Goal: Transaction & Acquisition: Purchase product/service

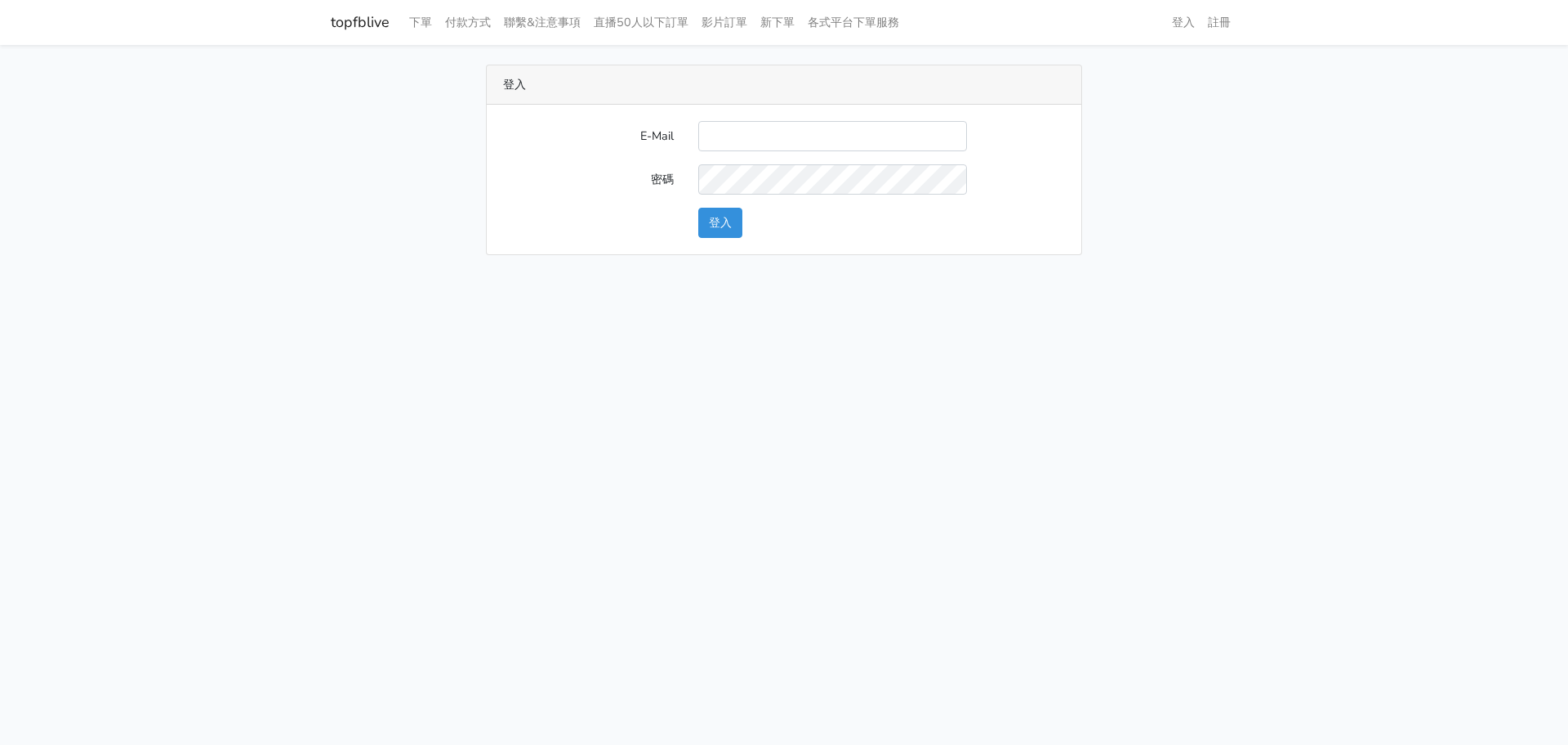
type input "[EMAIL_ADDRESS][DOMAIN_NAME]"
click at [731, 225] on button "登入" at bounding box center [721, 222] width 44 height 30
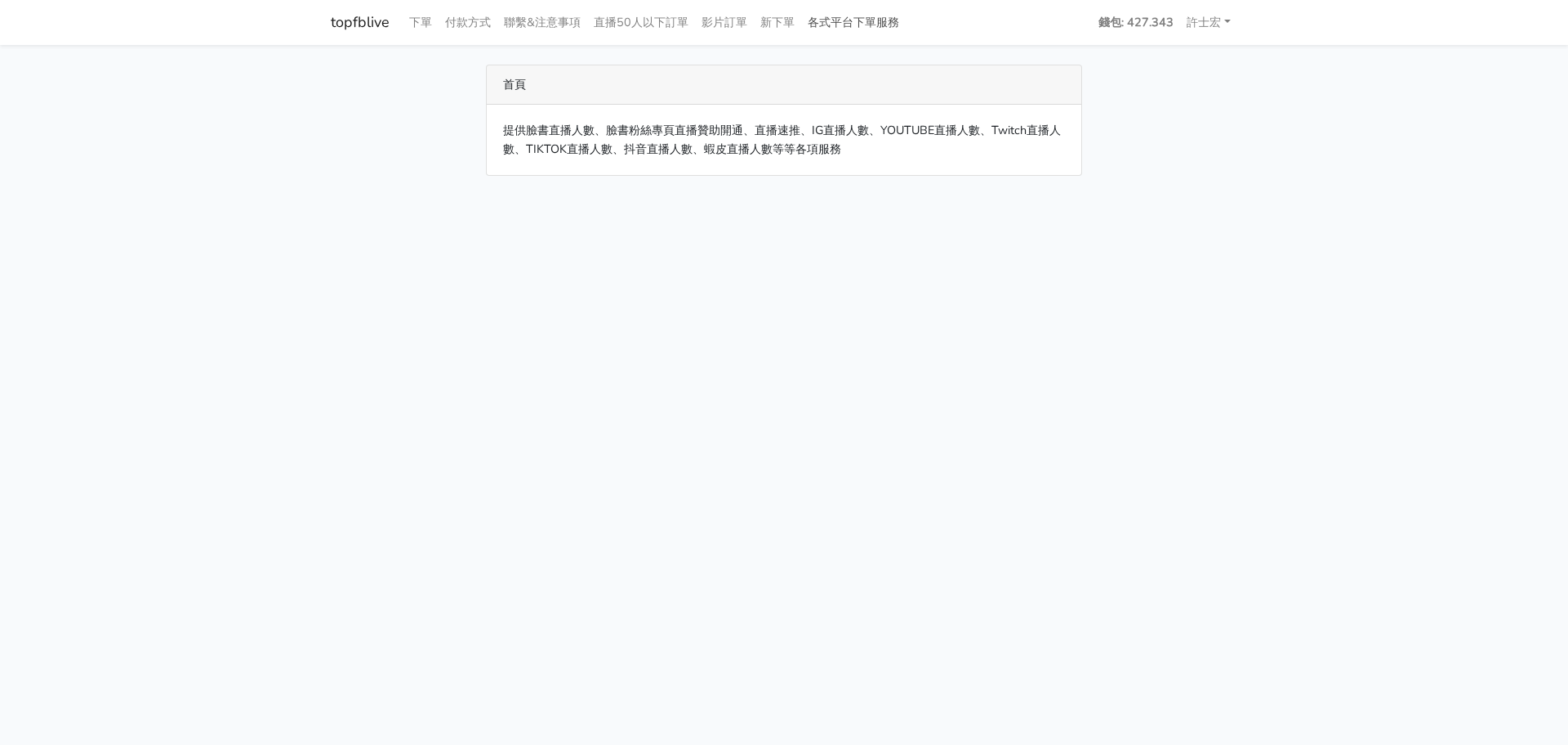
click at [859, 18] on link "各式平台下單服務" at bounding box center [853, 23] width 105 height 32
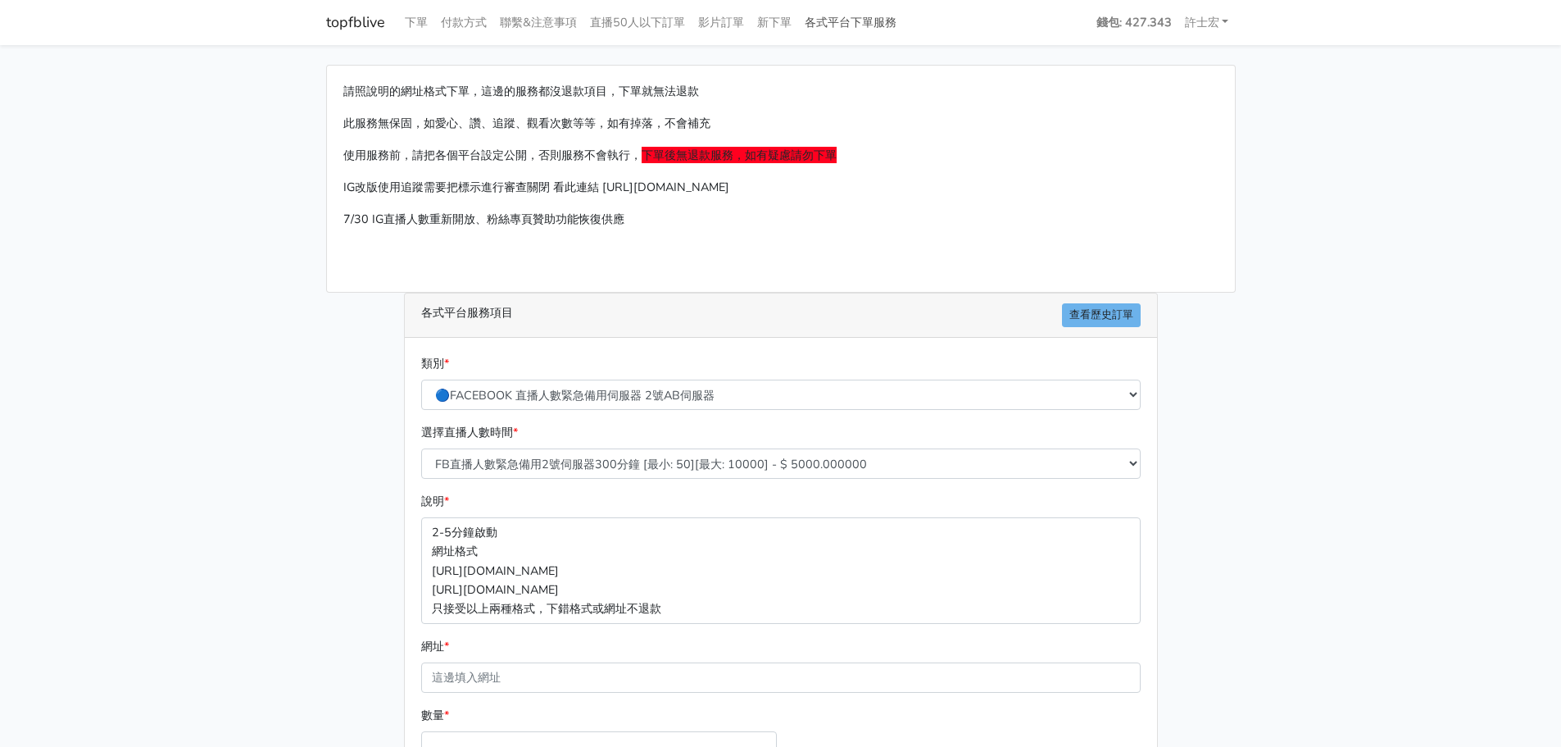
click at [865, 20] on link "各式平台下單服務" at bounding box center [850, 23] width 105 height 32
click at [706, 459] on select "FB直播人數緊急備用2號伺服器300分鐘 [最小: 50][最大: 10000] - $ 5000.000000 FB直播人數緊急備用2號伺服器60分鐘 [最…" at bounding box center [780, 463] width 719 height 30
click at [707, 391] on select "🔵FACEBOOK 直播人數緊急備用伺服器 2號AB伺服器 🔵FACEBOOK 網軍專用貼文留言 安全保密 🔵9/30 FACEBOOK 直播人數緩慢進場緩慢…" at bounding box center [780, 394] width 719 height 30
select select "🔵9/30 FACEBOOK 直播人數緩慢進場緩慢退場 台灣獨家"
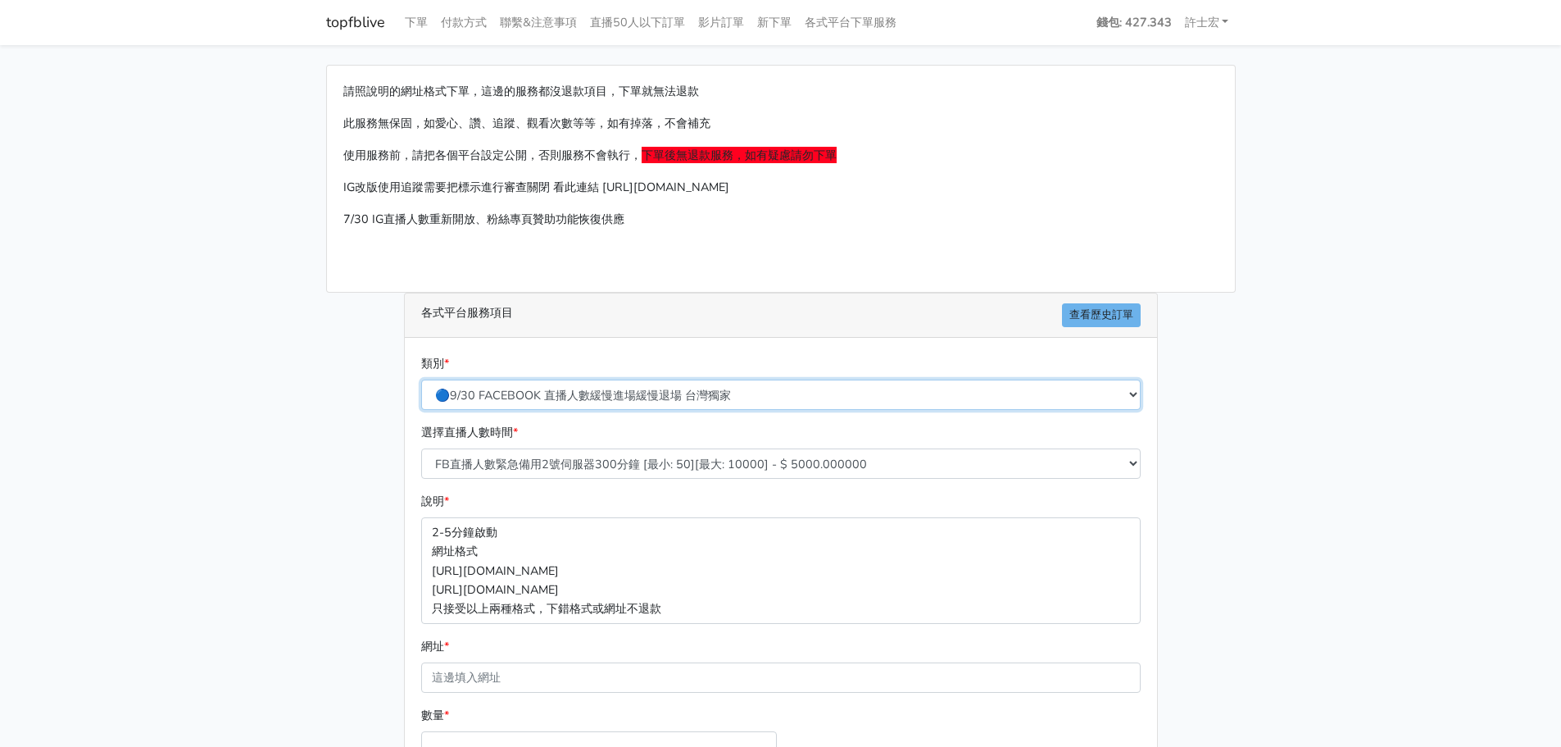
click at [421, 379] on select "🔵FACEBOOK 直播人數緊急備用伺服器 2號AB伺服器 🔵FACEBOOK 網軍專用貼文留言 安全保密 🔵9/30 FACEBOOK 直播人數緩慢進場緩慢…" at bounding box center [780, 394] width 719 height 30
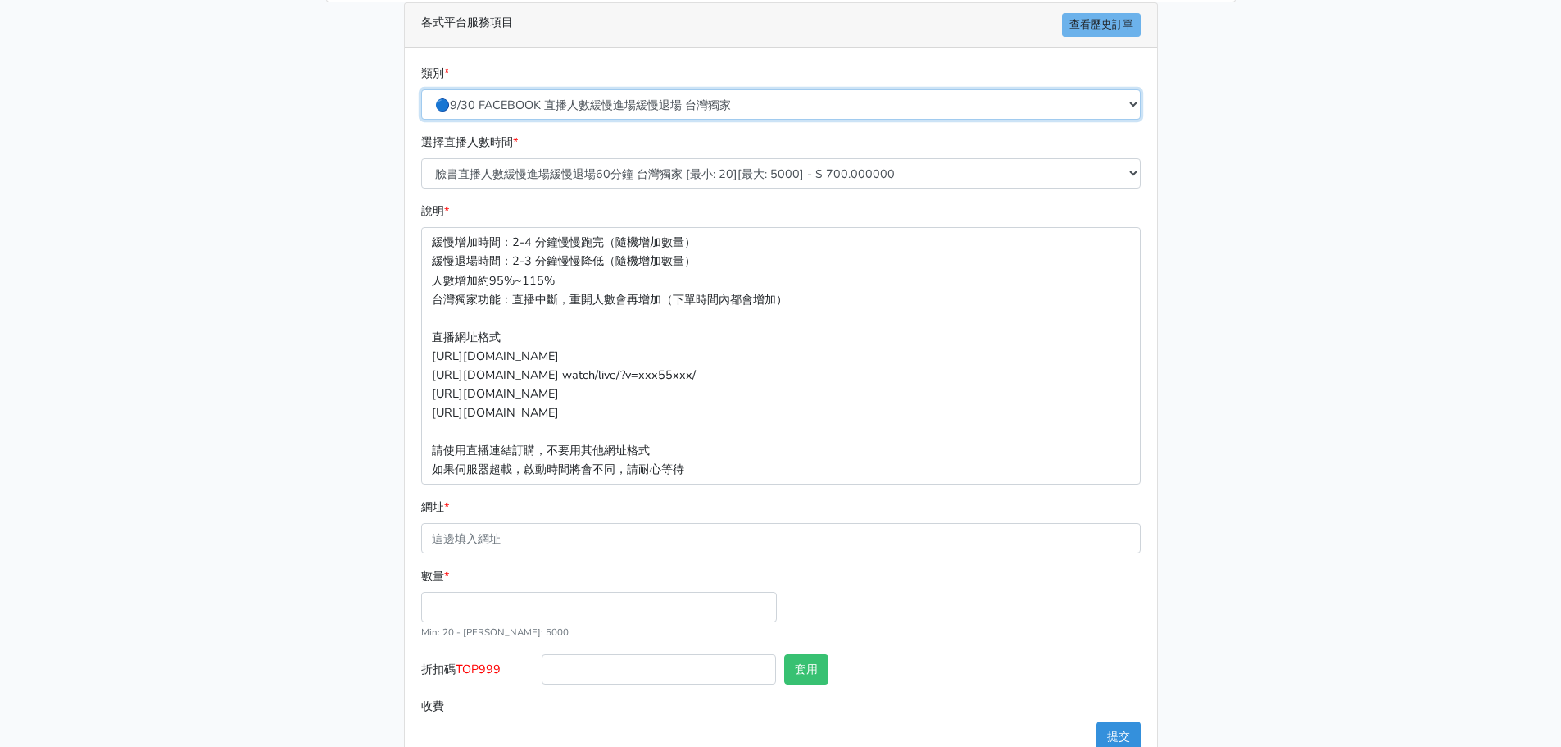
scroll to position [332, 0]
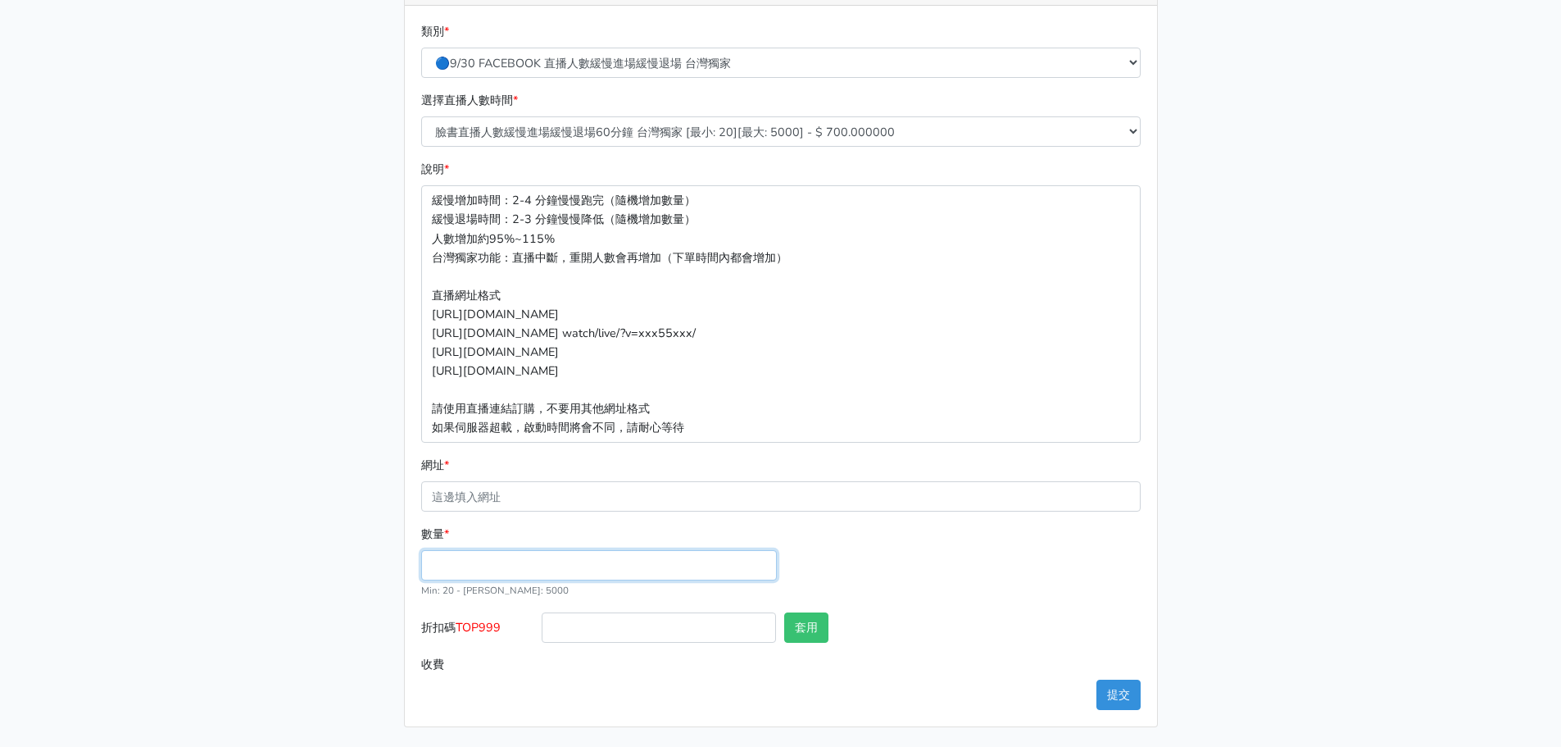
click at [492, 565] on input "數量 *" at bounding box center [599, 565] width 356 height 30
type input "420"
type input "294.000"
click at [878, 531] on div "數量 * 420 Min: 20 - Max: 5000" at bounding box center [781, 568] width 728 height 88
drag, startPoint x: 460, startPoint y: 625, endPoint x: 502, endPoint y: 631, distance: 42.2
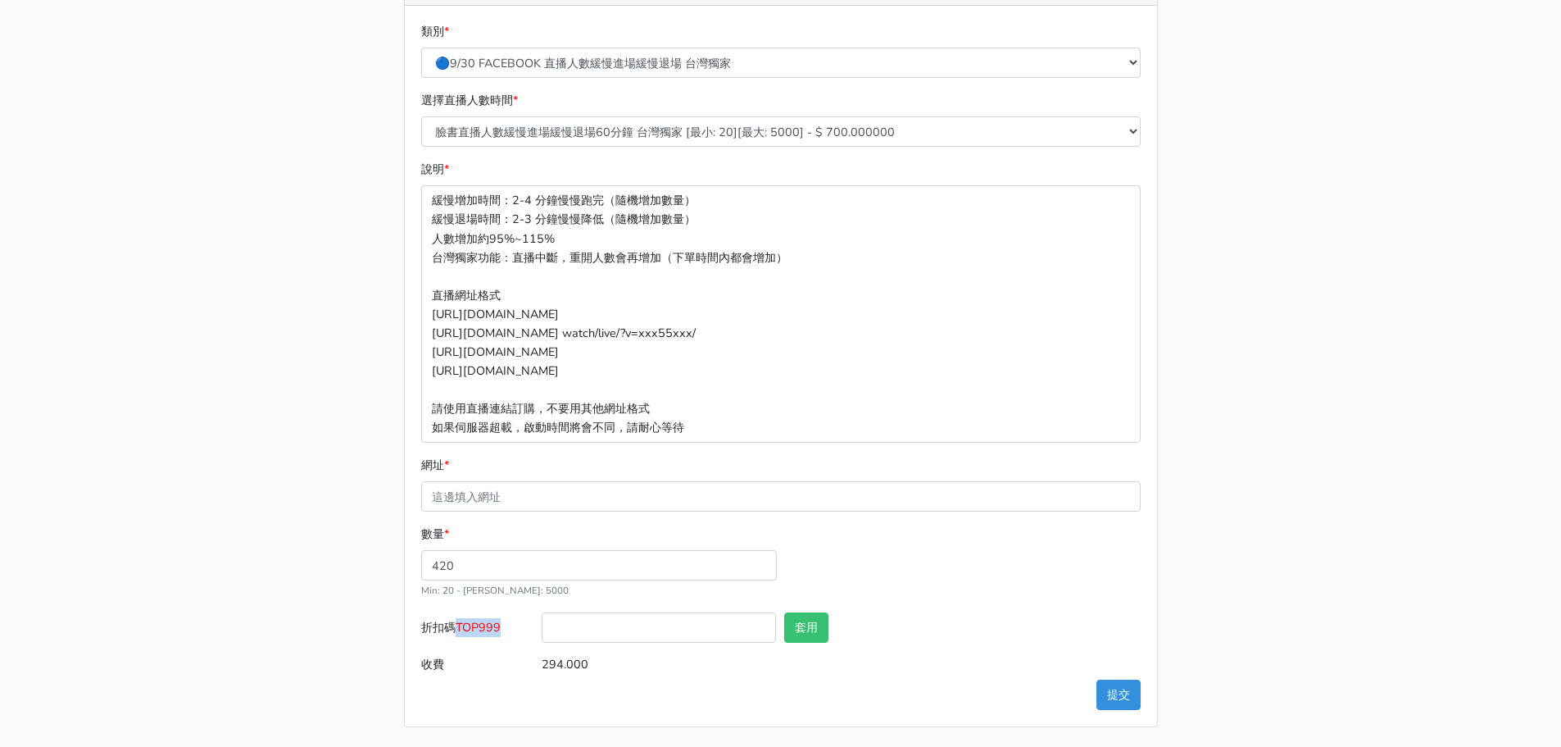
click at [501, 631] on span "TOP999" at bounding box center [478, 627] width 45 height 16
copy span "TOP999"
click at [585, 627] on input "折扣碼 TOP999" at bounding box center [659, 627] width 234 height 30
paste input "TOP999"
type input "TOP999"
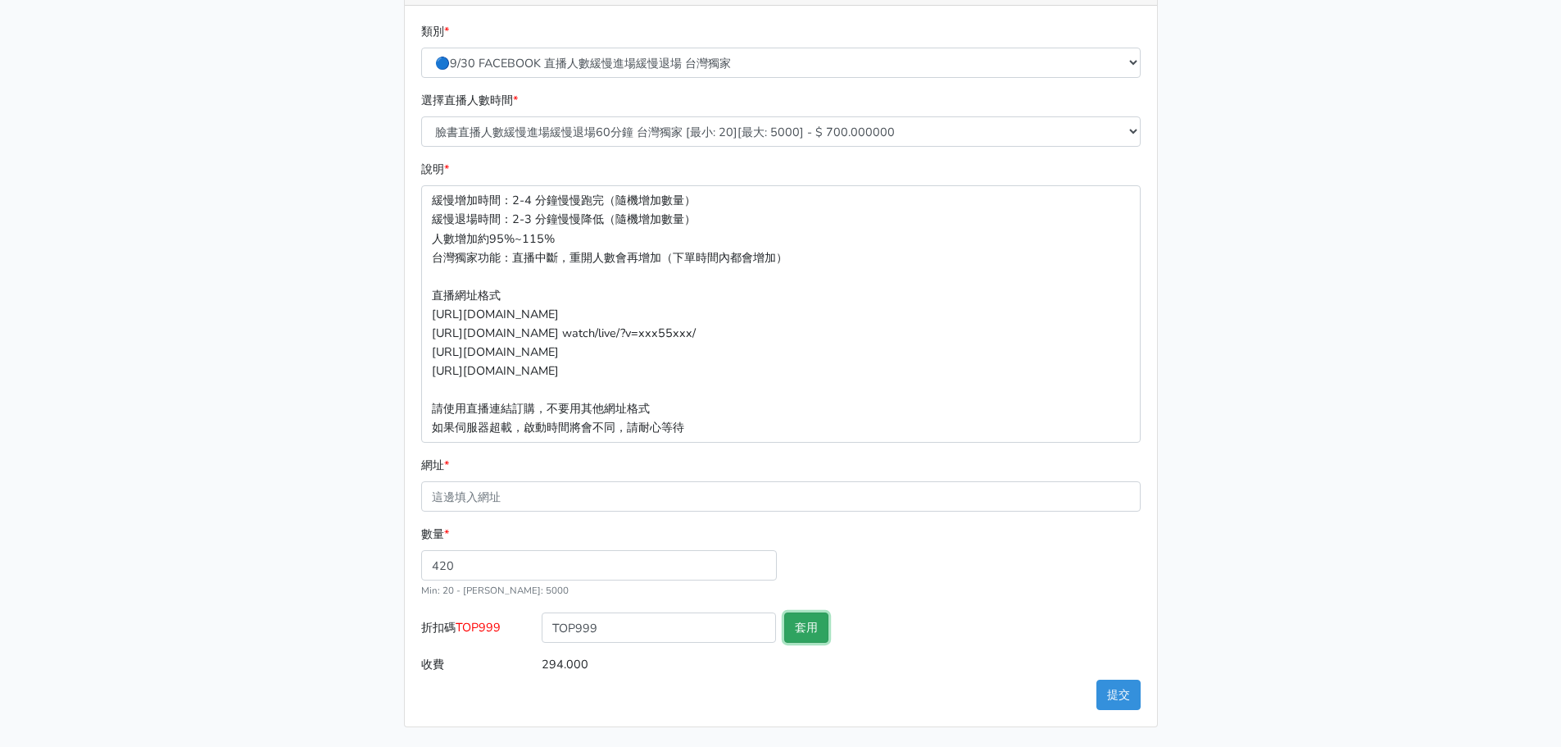
click at [795, 623] on button "套用" at bounding box center [806, 627] width 44 height 30
type input "套用失敗"
click at [550, 630] on input "TOP999" at bounding box center [659, 627] width 234 height 30
click at [547, 628] on input "TOP999" at bounding box center [659, 627] width 234 height 30
click at [544, 625] on input "TOP999" at bounding box center [659, 627] width 234 height 30
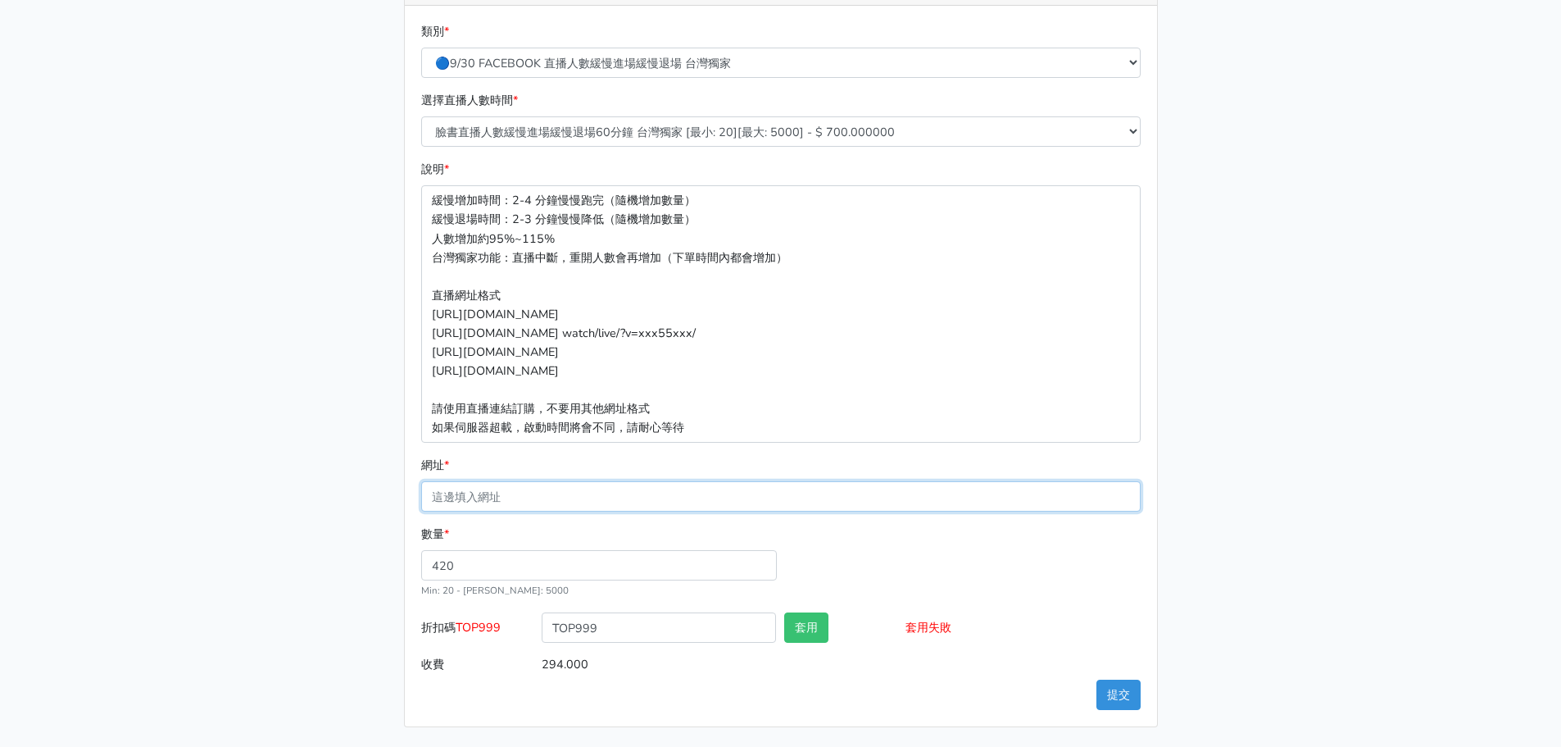
click at [516, 492] on input "網址 *" at bounding box center [780, 496] width 719 height 30
click at [643, 491] on input "網址 *" at bounding box center [780, 496] width 719 height 30
paste input "[URL][DOMAIN_NAME]"
type input "[URL][DOMAIN_NAME]"
click at [1129, 696] on button "提交" at bounding box center [1118, 694] width 44 height 30
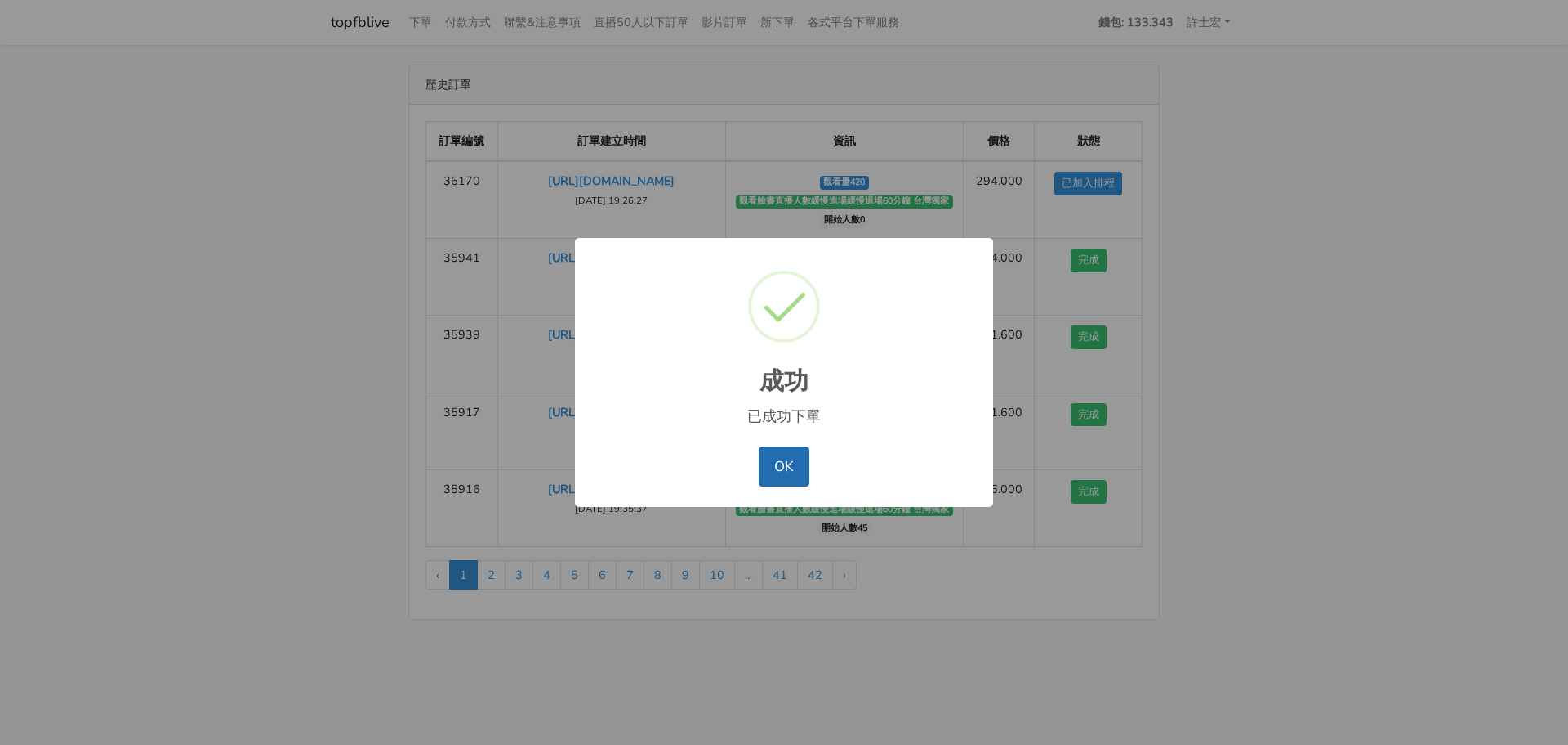
click at [778, 476] on button "OK" at bounding box center [784, 465] width 50 height 39
